Goal: Obtain resource: Obtain resource

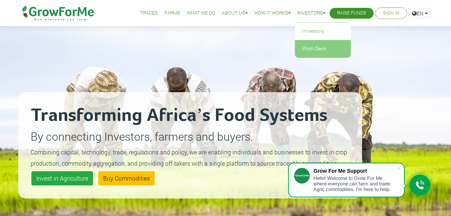
click at [302, 47] on link "Pitch Deck" at bounding box center [323, 48] width 56 height 17
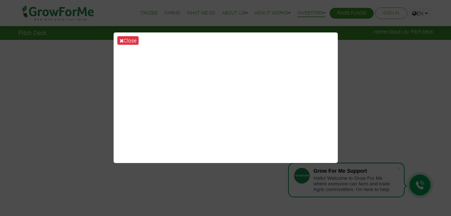
click at [369, 55] on div "Close" at bounding box center [225, 108] width 451 height 216
